Goal: Find specific page/section: Find specific page/section

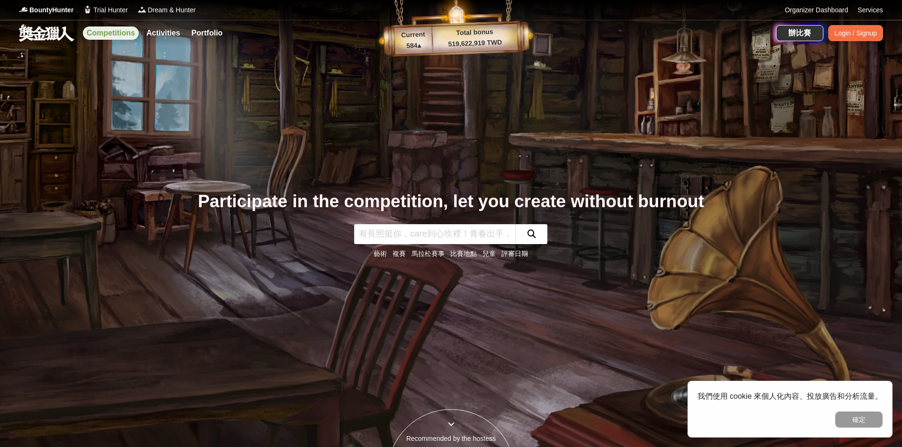
click at [115, 37] on link "Competitions" at bounding box center [111, 33] width 56 height 13
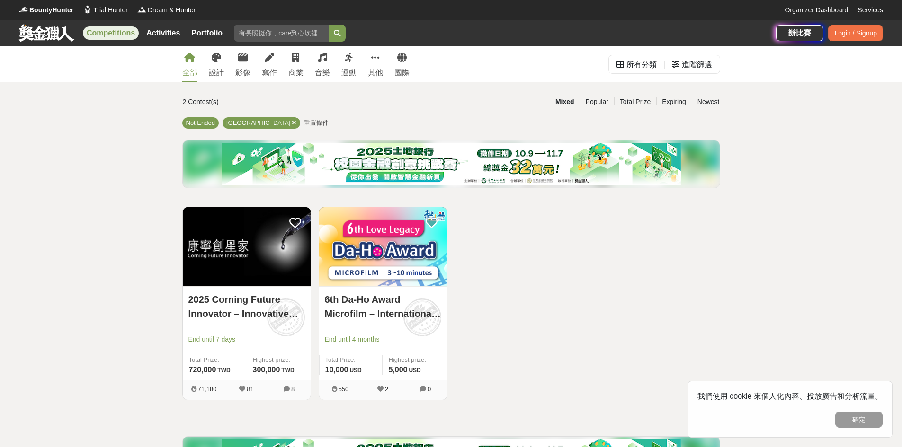
click at [331, 67] on div "全部 設計 影像 寫作 商業 音樂 運動 其他 國際" at bounding box center [296, 63] width 239 height 35
click at [338, 64] on div "全部 設計 影像 寫作 商業 音樂 運動 其他 國際" at bounding box center [296, 63] width 239 height 35
click at [344, 61] on link "運動" at bounding box center [348, 63] width 15 height 35
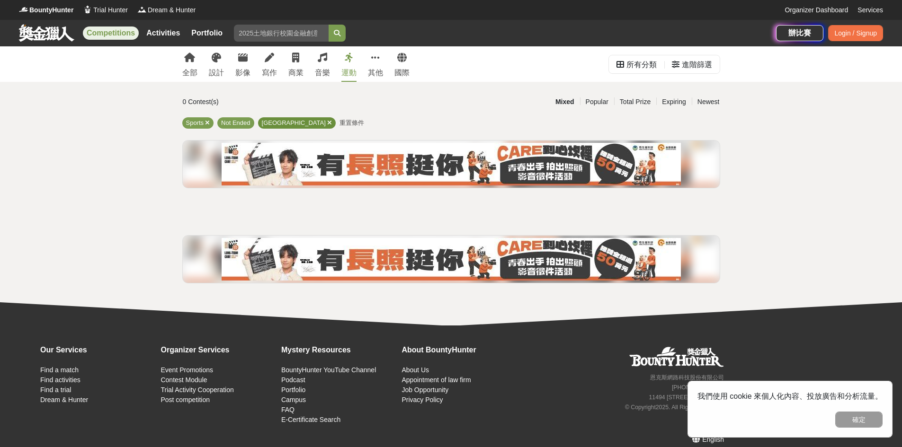
click at [284, 120] on span "[GEOGRAPHIC_DATA]" at bounding box center [294, 122] width 64 height 7
click at [327, 124] on icon at bounding box center [329, 123] width 5 height 6
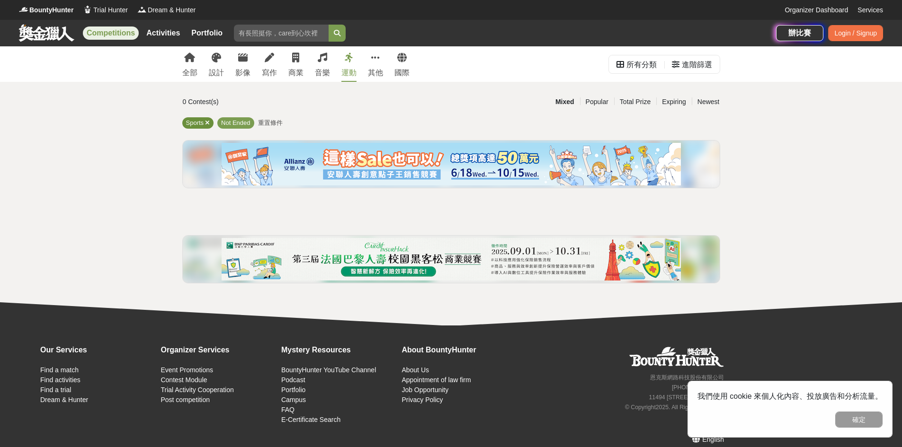
click at [210, 122] on icon at bounding box center [207, 123] width 5 height 6
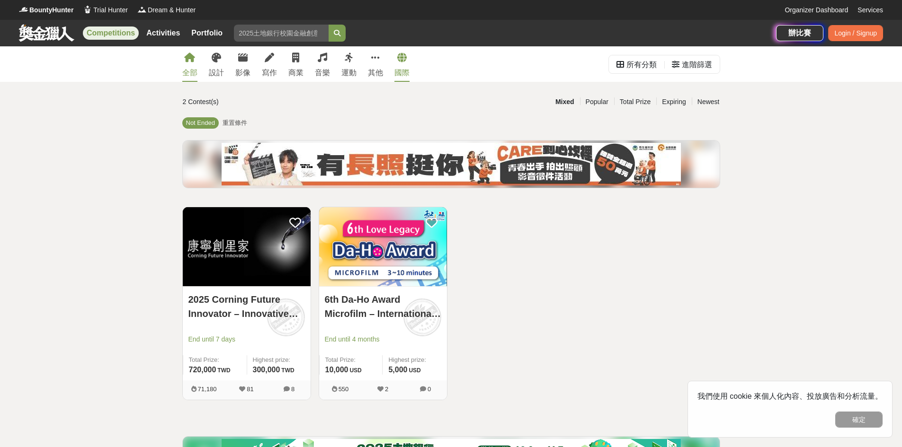
click at [401, 58] on icon at bounding box center [401, 57] width 9 height 9
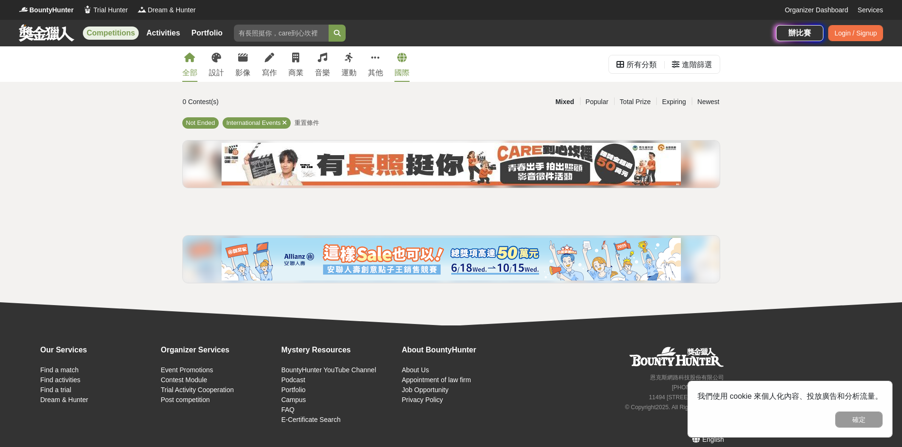
click at [196, 57] on link "全部" at bounding box center [189, 63] width 15 height 35
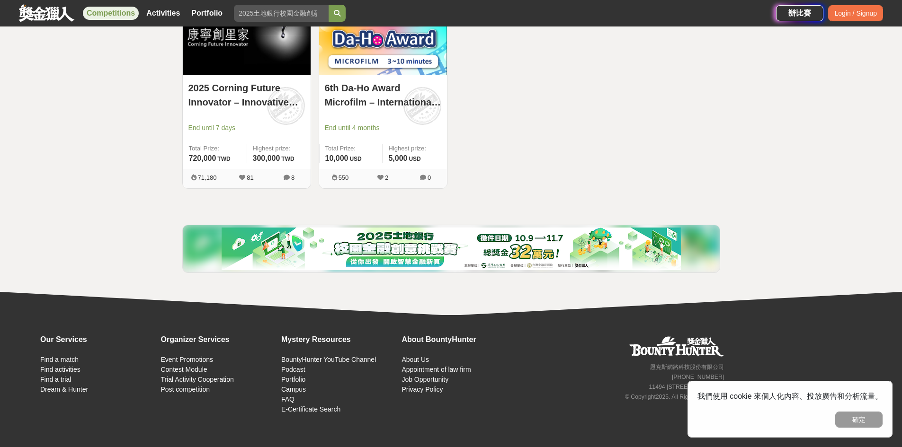
scroll to position [212, 0]
click at [425, 355] on link "About Us" at bounding box center [414, 359] width 27 height 8
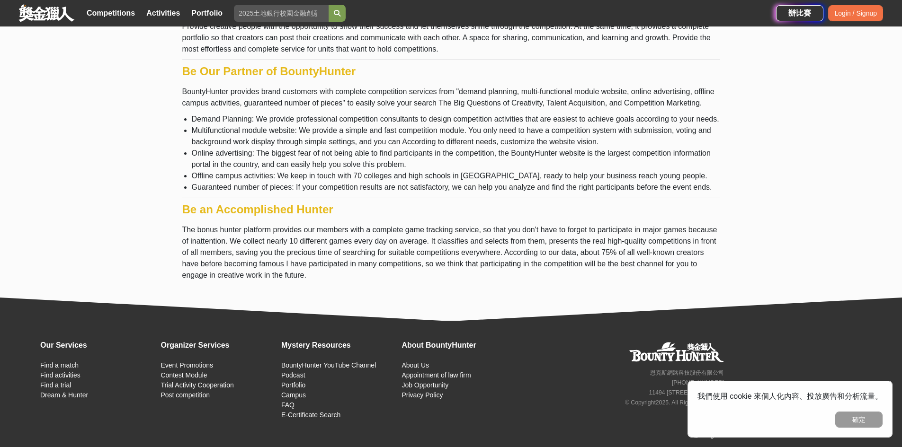
scroll to position [277, 0]
